Goal: Download file/media

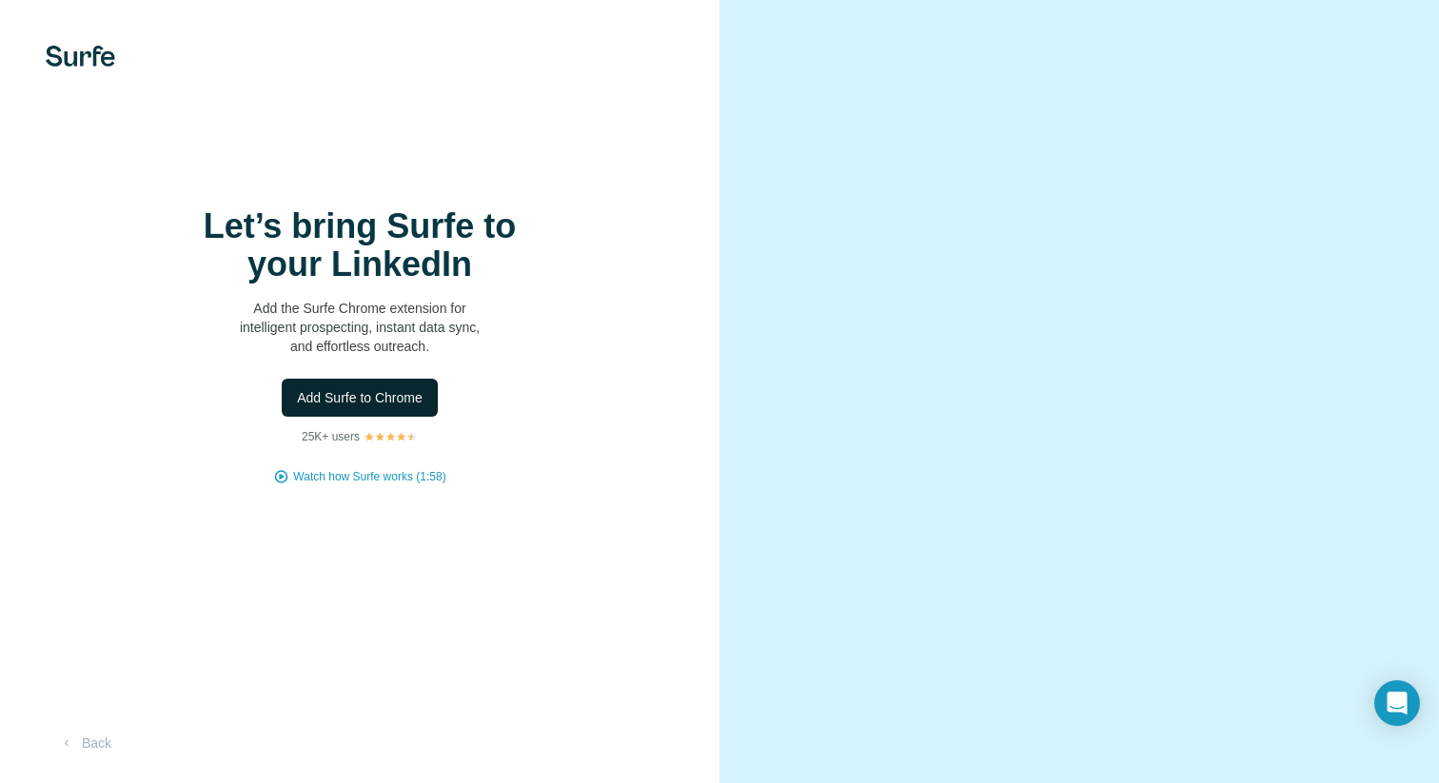
click at [342, 389] on span "Add Surfe to Chrome" at bounding box center [360, 397] width 126 height 19
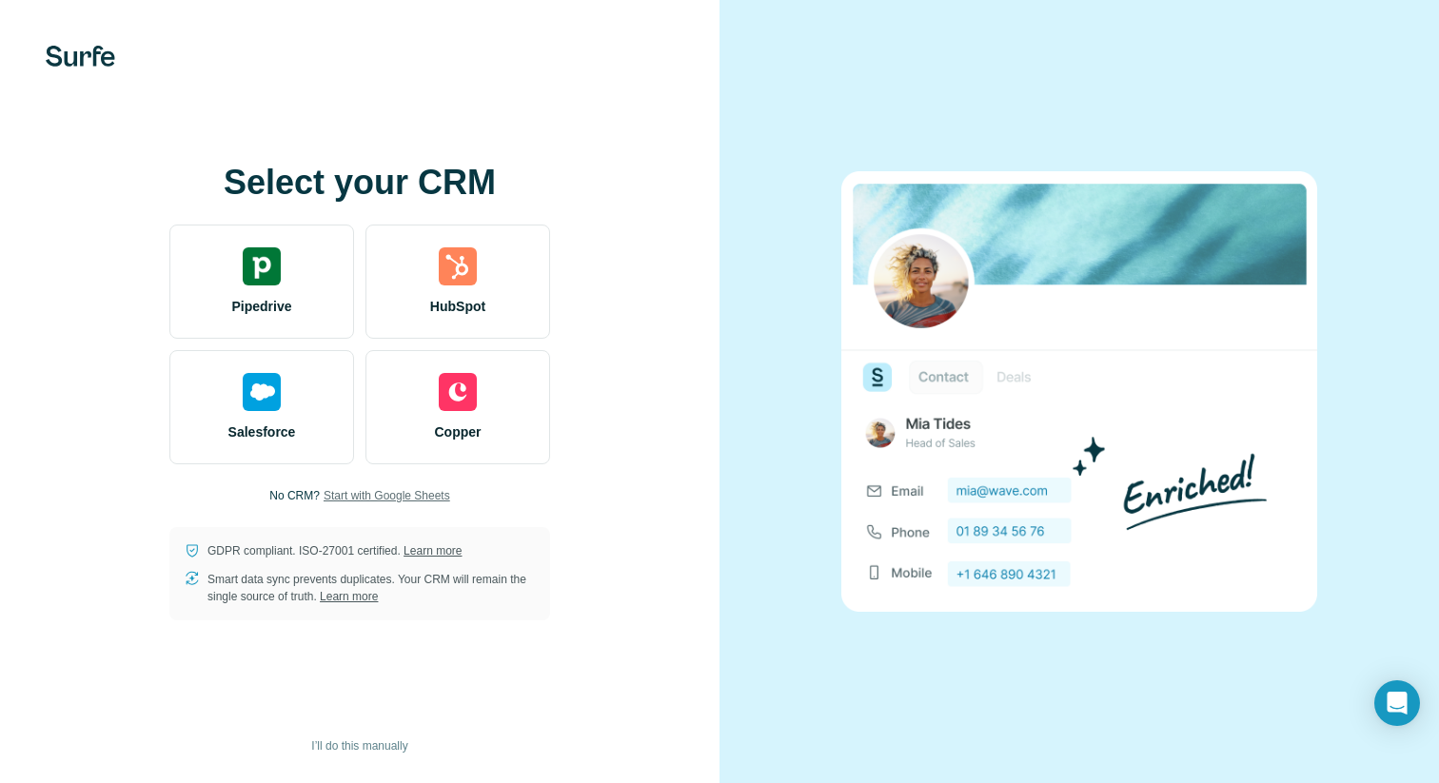
click at [385, 497] on span "Start with Google Sheets" at bounding box center [387, 495] width 127 height 17
